Goal: Find specific page/section

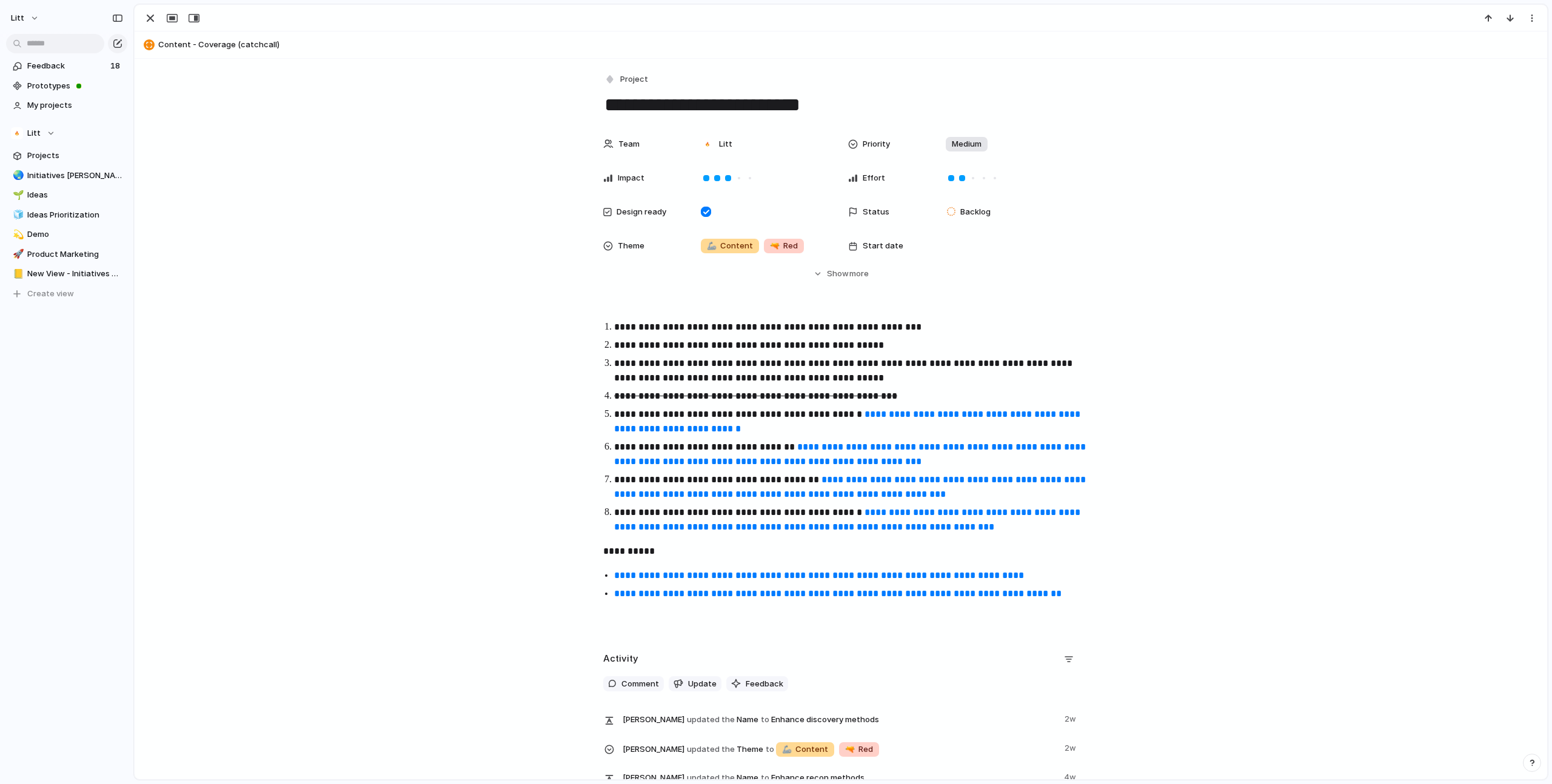
click at [905, 414] on link "**********" at bounding box center [848, 421] width 468 height 24
